Goal: Navigation & Orientation: Find specific page/section

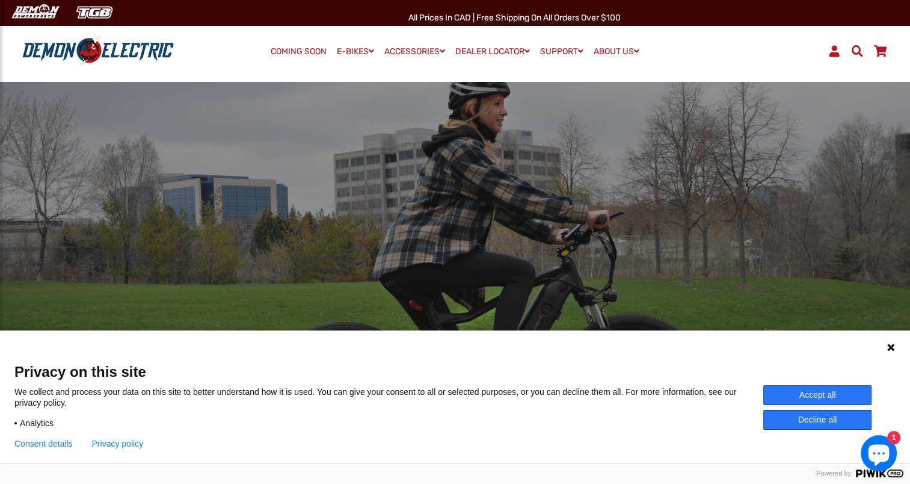
click at [305, 52] on link "COMING SOON" at bounding box center [298, 51] width 64 height 17
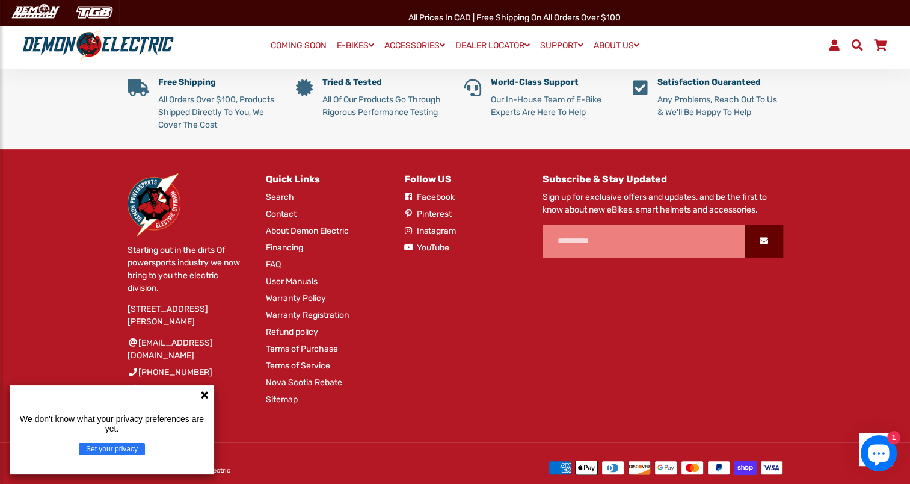
scroll to position [367, 0]
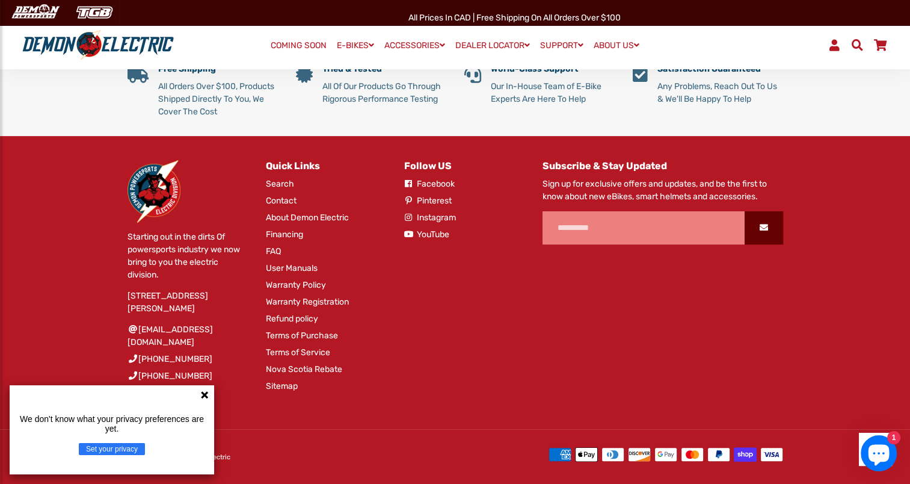
click at [205, 393] on icon at bounding box center [204, 394] width 7 height 7
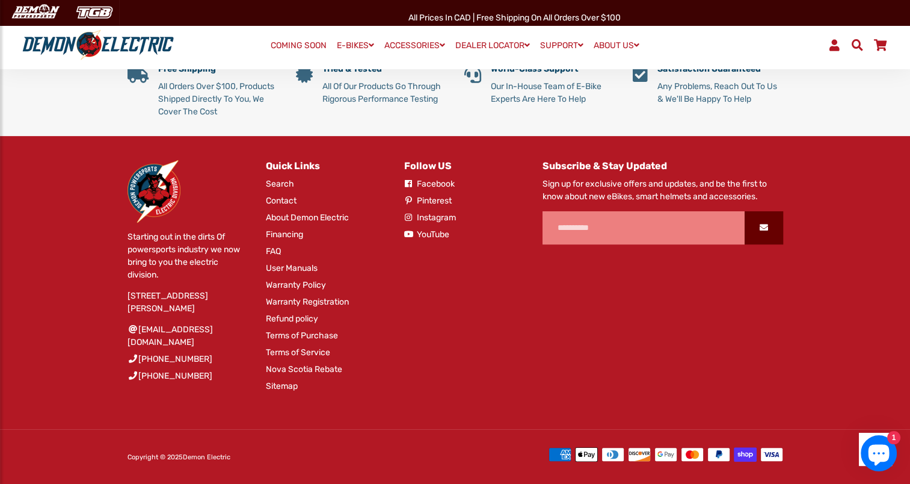
click at [568, 331] on div "Subscribe & Stay Updated Sign up for exclusive offers and updates, and be the f…" at bounding box center [654, 291] width 259 height 263
click at [630, 374] on div "Subscribe & Stay Updated Sign up for exclusive offers and updates, and be the f…" at bounding box center [654, 291] width 259 height 263
click at [439, 236] on link "YouTube" at bounding box center [426, 234] width 45 height 13
